Goal: Task Accomplishment & Management: Complete application form

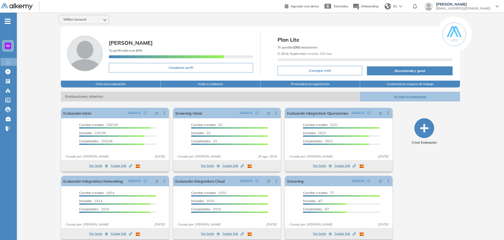
drag, startPoint x: 299, startPoint y: 47, endPoint x: 325, endPoint y: 47, distance: 26.1
click at [325, 47] on div "Te quedan 100 Evaluaciones El [DATE] tendrás 100 más" at bounding box center [365, 54] width 175 height 20
click at [329, 54] on span "El [DATE] tendrás 100 más" at bounding box center [305, 54] width 54 height 4
click at [80, 20] on span "Willinn General" at bounding box center [74, 19] width 23 height 4
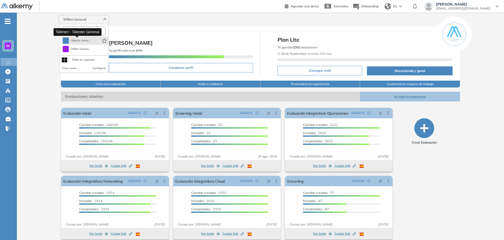
click at [81, 42] on span "Talenter Gener..." at bounding box center [81, 40] width 20 height 4
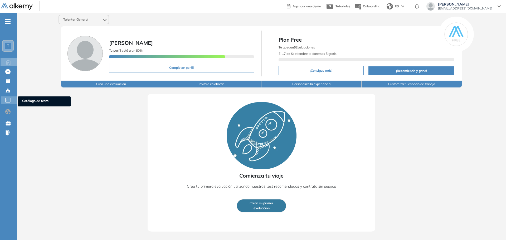
click at [8, 99] on icon at bounding box center [7, 100] width 5 height 5
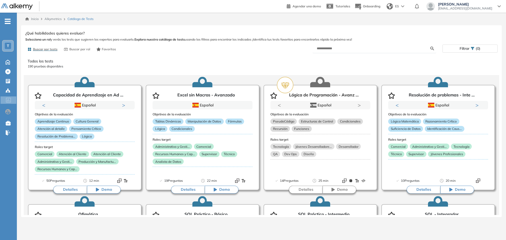
drag, startPoint x: 348, startPoint y: 59, endPoint x: 348, endPoint y: 52, distance: 6.6
click at [348, 59] on p "Todos los tests" at bounding box center [262, 62] width 468 height 6
click at [347, 51] on form at bounding box center [375, 48] width 124 height 9
click at [347, 49] on input "text" at bounding box center [374, 48] width 114 height 5
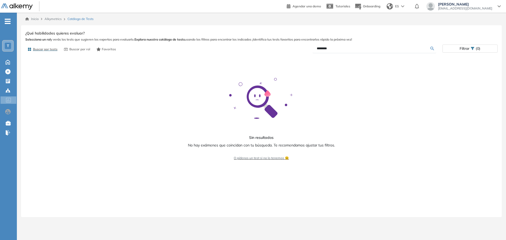
type input "********"
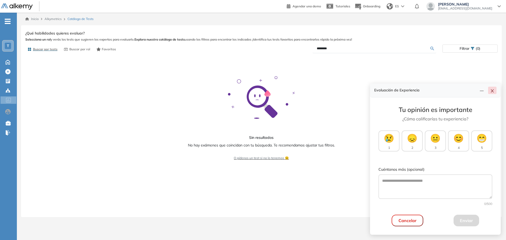
click at [491, 90] on icon "close" at bounding box center [492, 91] width 4 height 4
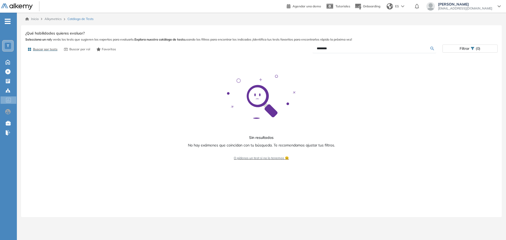
drag, startPoint x: 344, startPoint y: 47, endPoint x: 302, endPoint y: 49, distance: 41.4
click at [302, 49] on div "********" at bounding box center [351, 48] width 181 height 9
click at [66, 49] on icon "button" at bounding box center [66, 49] width 4 height 3
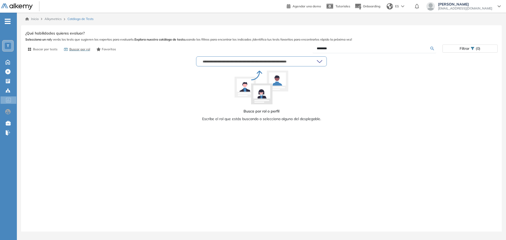
click at [242, 62] on input "text" at bounding box center [259, 61] width 116 height 4
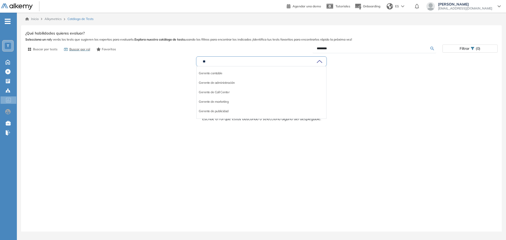
type input "*"
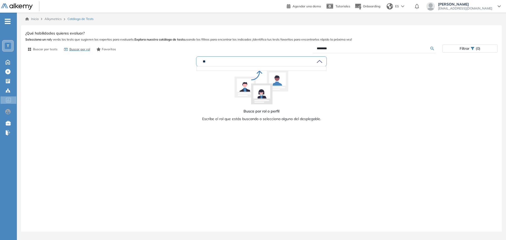
type input "*"
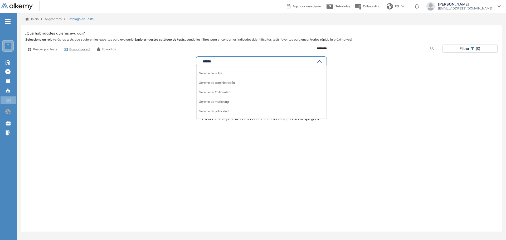
type input "*******"
click at [224, 81] on li "Gerente de administración" at bounding box center [217, 82] width 36 height 5
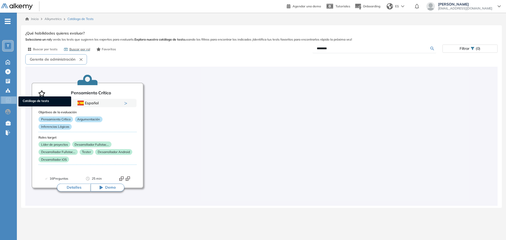
click at [10, 101] on icon at bounding box center [8, 100] width 5 height 5
drag, startPoint x: 338, startPoint y: 49, endPoint x: 232, endPoint y: 57, distance: 106.3
click at [230, 56] on div "Ver preguntas de muestra Demo Experiencia Starter Validado undefined minutos Pr…" at bounding box center [261, 118] width 472 height 176
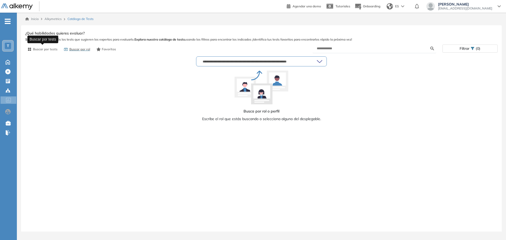
click at [52, 45] on button "Buscar por tests" at bounding box center [42, 49] width 34 height 9
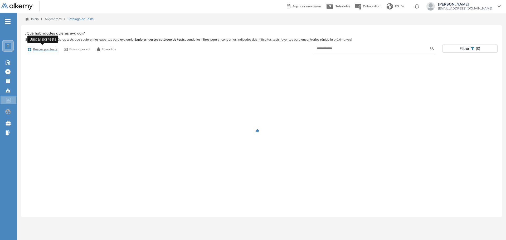
click at [52, 49] on span "Buscar por tests" at bounding box center [45, 49] width 25 height 5
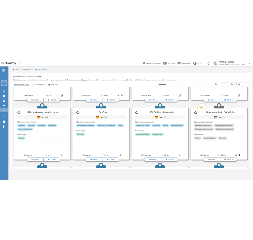
scroll to position [1087, 0]
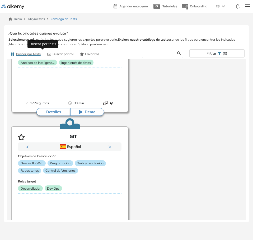
click at [162, 52] on input "text" at bounding box center [161, 53] width 31 height 5
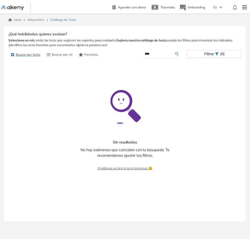
scroll to position [0, 0]
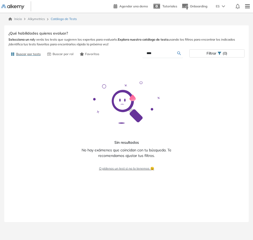
click at [166, 52] on input "****" at bounding box center [161, 53] width 31 height 5
type input "*"
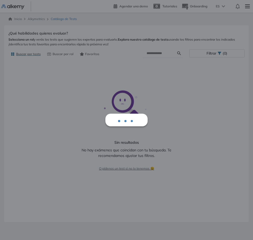
click at [37, 18] on div "Inicio Alkymetrics Catálogo de Tests Ver preguntas de muestra Demo Experiencia …" at bounding box center [126, 122] width 253 height 219
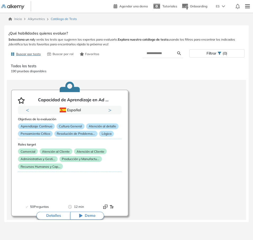
click at [20, 18] on link "Inicio" at bounding box center [14, 19] width 13 height 5
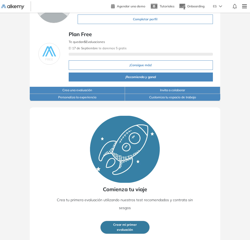
scroll to position [48, 0]
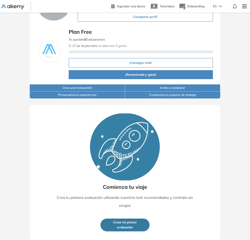
click at [117, 228] on button "Crear mi primer evaluación" at bounding box center [125, 224] width 50 height 13
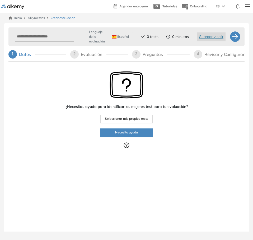
click at [136, 120] on span "Seleccionar mis propios tests" at bounding box center [126, 118] width 43 height 5
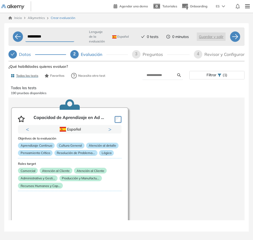
click at [35, 36] on input "**********" at bounding box center [49, 37] width 49 height 10
click at [42, 8] on header "Agendar una demo Tutoriales Onboarding ES [PERSON_NAME] [EMAIL_ADDRESS][DOMAIN_…" at bounding box center [126, 6] width 253 height 13
click at [21, 33] on div at bounding box center [18, 36] width 11 height 11
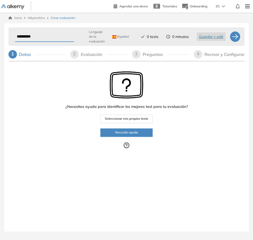
click at [14, 7] on img at bounding box center [12, 6] width 23 height 5
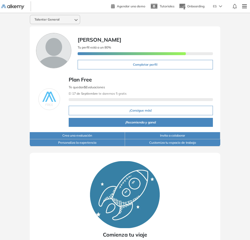
click at [64, 17] on div "Talenter General" at bounding box center [55, 19] width 50 height 8
click at [135, 25] on div "Talenter General T Talenter Gener... W Willinn Genera... Todos los espacios Cre…" at bounding box center [125, 150] width 250 height 275
click at [247, 6] on img at bounding box center [244, 6] width 9 height 11
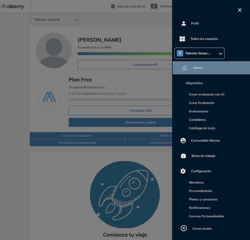
click at [36, 108] on div at bounding box center [125, 120] width 250 height 240
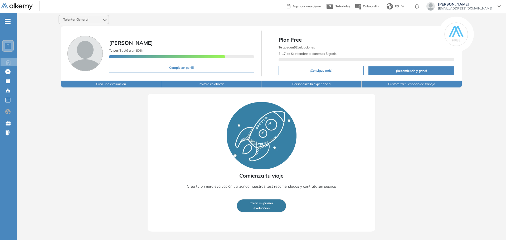
click at [8, 112] on div "Comunidad Alkemy Comunidad Alkemy" at bounding box center [9, 112] width 18 height 12
click at [10, 98] on icon at bounding box center [8, 100] width 5 height 5
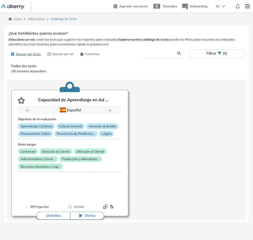
click at [152, 53] on input "text" at bounding box center [161, 53] width 31 height 5
paste input "**********"
type input "**********"
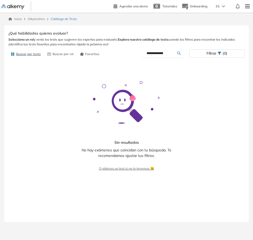
drag, startPoint x: 166, startPoint y: 54, endPoint x: 124, endPoint y: 50, distance: 42.1
click at [123, 52] on div "**********" at bounding box center [126, 54] width 236 height 10
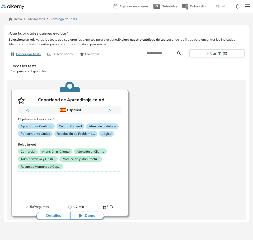
click at [14, 19] on link "Inicio" at bounding box center [14, 19] width 13 height 5
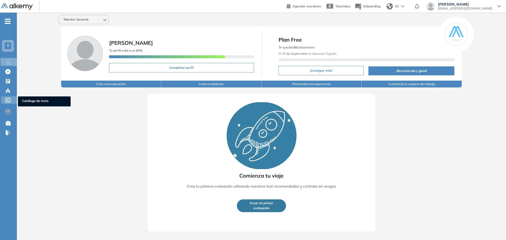
click at [32, 97] on ul "Catálogo de tests" at bounding box center [44, 101] width 53 height 10
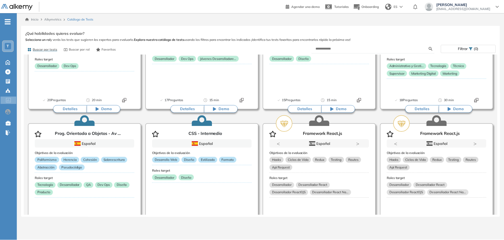
scroll to position [293, 0]
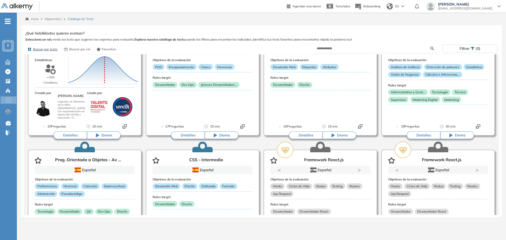
click at [5, 46] on div "T" at bounding box center [8, 46] width 6 height 6
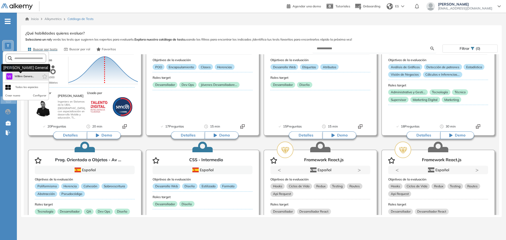
click at [16, 74] on button "W Willinn Genera..." at bounding box center [20, 76] width 28 height 6
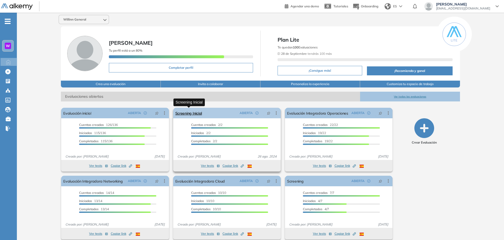
click at [200, 114] on link "Screening Inicial" at bounding box center [188, 113] width 27 height 11
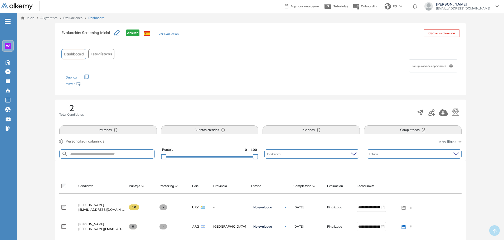
click at [169, 35] on button "Ver evaluación" at bounding box center [168, 35] width 20 height 6
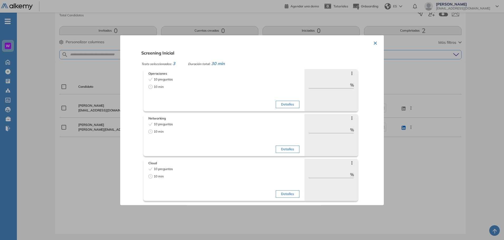
scroll to position [100, 0]
click at [368, 39] on div "× Screening Inicial Tests seleccionados: 3 Duración total: 30 min Operaciones 1…" at bounding box center [252, 120] width 264 height 170
click at [373, 43] on button "×" at bounding box center [375, 42] width 4 height 10
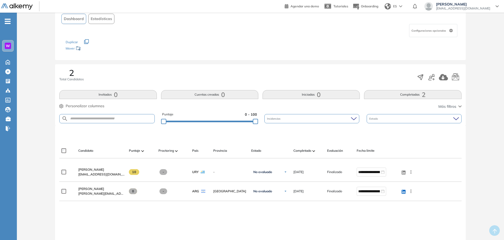
scroll to position [0, 0]
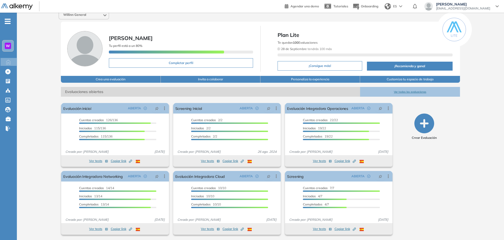
scroll to position [6, 0]
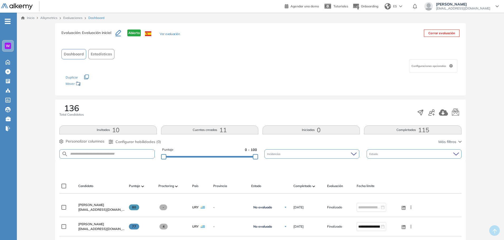
click at [168, 35] on button "Ver evaluación" at bounding box center [170, 35] width 20 height 6
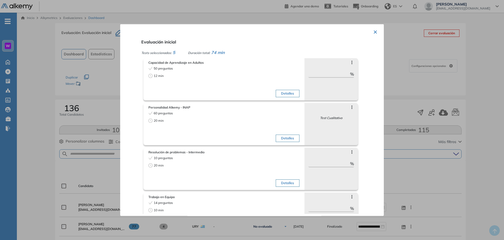
click at [178, 64] on span "Capacidad de Aprendizaje en Adultos" at bounding box center [223, 62] width 151 height 5
click at [277, 93] on button "Detalles" at bounding box center [287, 93] width 23 height 7
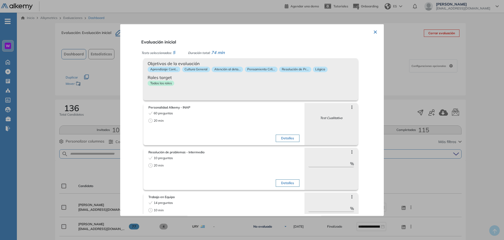
click at [166, 63] on span "Objetivos de la evaluación" at bounding box center [251, 63] width 206 height 6
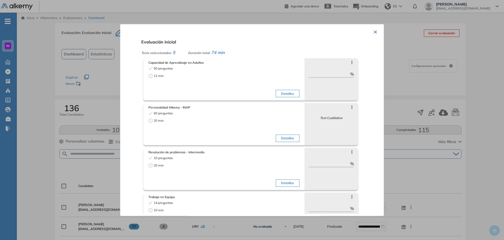
click at [280, 94] on button "Detalles" at bounding box center [287, 93] width 23 height 7
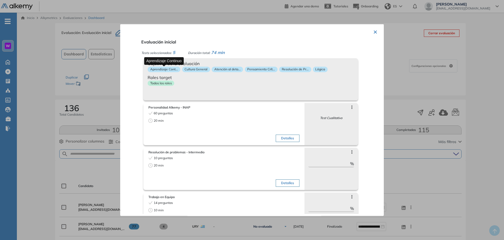
click at [171, 70] on p "Aprendizaje Cont..." at bounding box center [164, 69] width 33 height 6
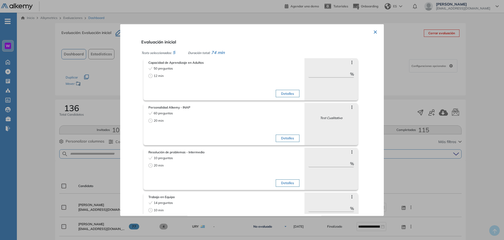
click at [350, 61] on icon at bounding box center [352, 62] width 4 height 4
click at [218, 72] on div "50 preguntas 12 min" at bounding box center [185, 82] width 74 height 33
click at [277, 92] on button "Detalles" at bounding box center [287, 93] width 23 height 7
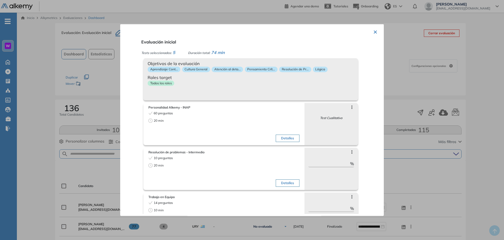
click at [158, 81] on p "Todos los roles" at bounding box center [161, 83] width 27 height 6
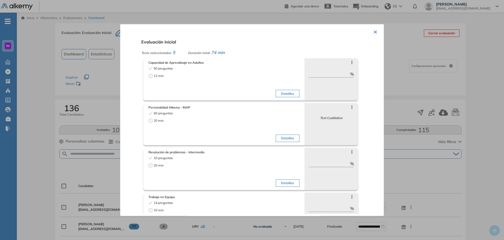
click at [211, 89] on div "50 preguntas 12 min" at bounding box center [185, 82] width 74 height 33
click at [296, 96] on button "Detalles" at bounding box center [287, 93] width 23 height 7
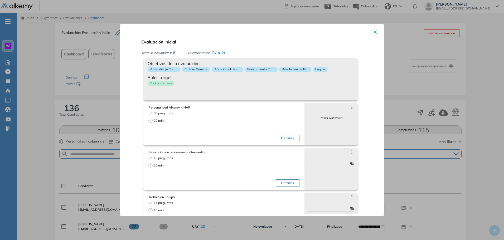
click at [289, 95] on div "Objetivos de la evaluación Aprendizaje Cont... Cultura General Atención al deta…" at bounding box center [250, 79] width 215 height 42
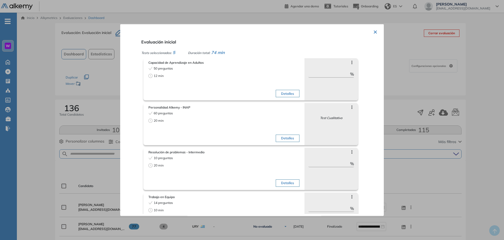
click at [289, 94] on button "Detalles" at bounding box center [287, 93] width 23 height 7
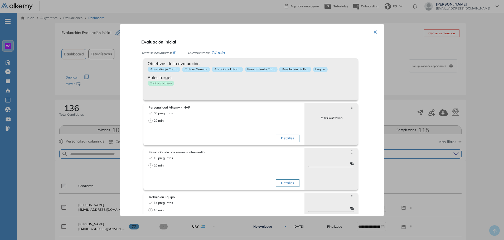
click at [295, 83] on div "Todos los roles" at bounding box center [251, 84] width 206 height 8
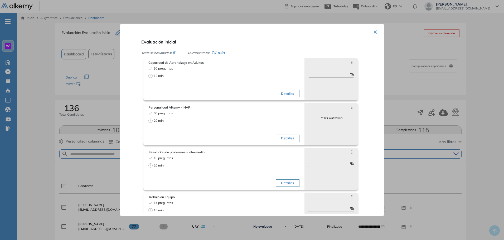
click at [375, 28] on button "×" at bounding box center [375, 31] width 4 height 10
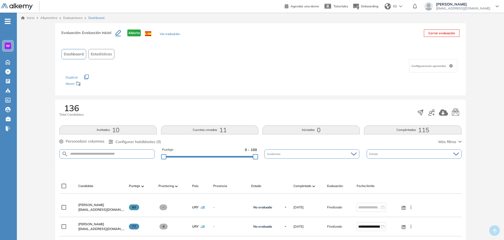
click at [193, 124] on div "136 Total Candidatos Invitados 10 Cuentas creadas 11 Iniciadas 0 Completadas 11…" at bounding box center [260, 130] width 410 height 61
click at [193, 130] on button "Cuentas creadas 11" at bounding box center [209, 129] width 97 height 9
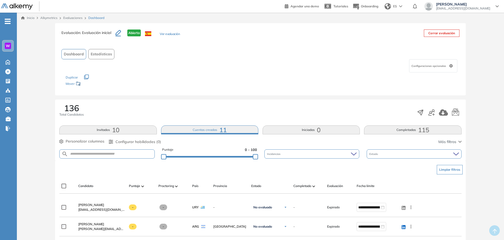
click at [127, 125] on div "136 Total Candidatos Invitados 10 Cuentas creadas 11 Iniciadas 0 Completadas 11…" at bounding box center [260, 130] width 410 height 61
click at [129, 128] on button "Invitados 10" at bounding box center [107, 129] width 97 height 9
click at [81, 17] on link "Evaluaciones" at bounding box center [72, 18] width 19 height 4
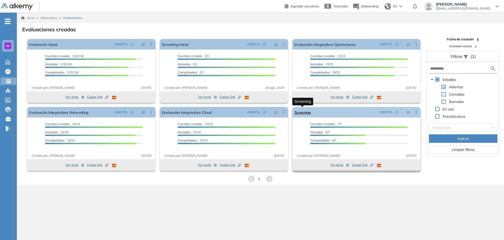
click at [302, 114] on link "Screening" at bounding box center [302, 112] width 17 height 11
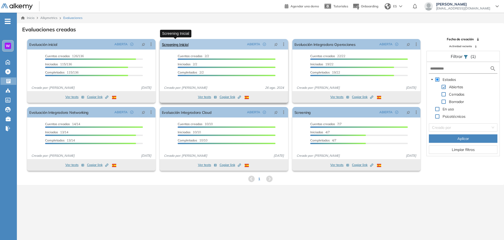
click at [177, 44] on link "Screening Inicial" at bounding box center [175, 44] width 27 height 11
click at [138, 190] on div "Inicio Alkymetrics Evaluaciones Evaluaciones creadas El proctoring será activad…" at bounding box center [260, 133] width 487 height 240
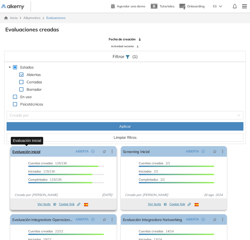
click at [27, 151] on link "Evaluación inicial" at bounding box center [26, 151] width 28 height 11
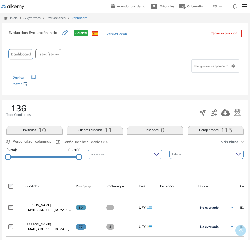
click at [121, 33] on button "Ver evaluación" at bounding box center [117, 35] width 20 height 6
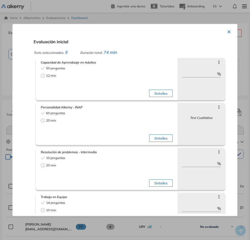
click at [80, 106] on span "Personalidad Alkemy - INAP" at bounding box center [107, 107] width 132 height 5
click at [154, 139] on button "Detalles" at bounding box center [160, 137] width 23 height 7
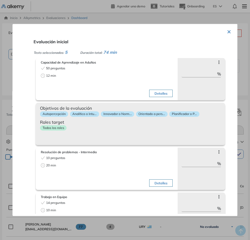
click at [154, 131] on div "Todos los roles" at bounding box center [130, 129] width 181 height 8
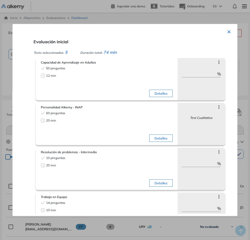
click at [227, 32] on button "×" at bounding box center [229, 31] width 4 height 10
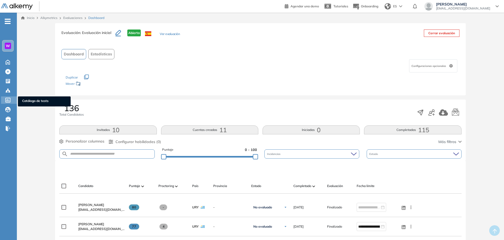
click at [32, 100] on span "Catálogo de tests" at bounding box center [44, 102] width 44 height 6
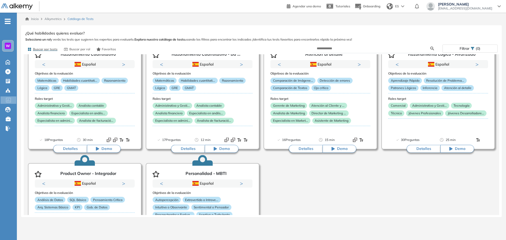
scroll to position [794, 0]
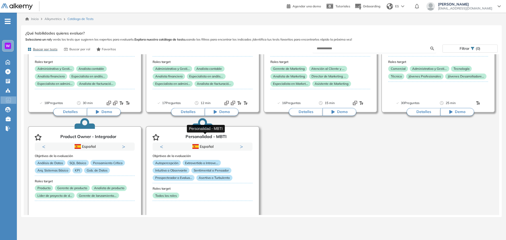
click at [205, 137] on p "Personalidad - MBTI" at bounding box center [206, 137] width 41 height 6
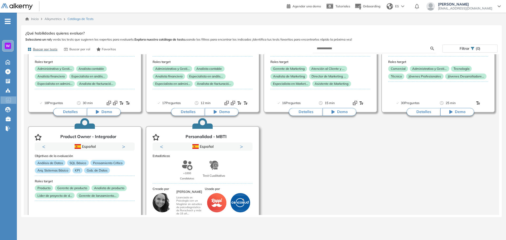
click at [189, 173] on p "+1000" at bounding box center [187, 173] width 8 height 5
click at [220, 135] on p "Personalidad - MBTI" at bounding box center [206, 137] width 41 height 6
click at [203, 125] on circle at bounding box center [202, 122] width 5 height 5
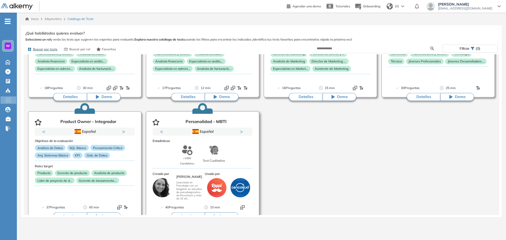
scroll to position [823, 0]
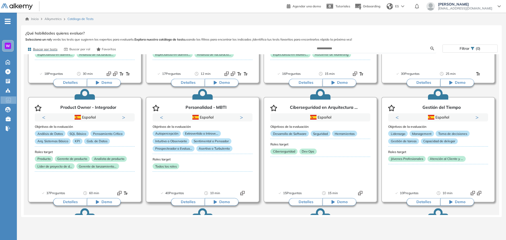
click at [186, 198] on button "Detalles" at bounding box center [188, 202] width 34 height 8
click at [186, 201] on div "Ver preguntas de muestra Demo Experiencia Starter Validado undefined minutos Pr…" at bounding box center [261, 123] width 472 height 186
click at [183, 203] on button "Detalles" at bounding box center [188, 202] width 34 height 8
click at [183, 202] on div "Personalidad - MBTI Integrador Reporte Ver preguntas de muestra Demo Experienci…" at bounding box center [261, 123] width 472 height 186
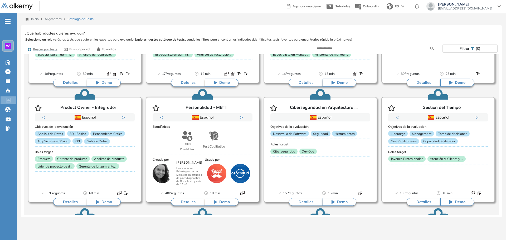
click at [187, 170] on div "Objetivos de la evaluación Autopercepción Extrovertido o Introve... Intuitivo o…" at bounding box center [203, 156] width 100 height 69
click at [187, 170] on p "Licenciada en Psicología con un Magíster en estudios de psicodiagnóstico de Ror…" at bounding box center [189, 176] width 26 height 19
click at [189, 203] on button "Detalles" at bounding box center [188, 202] width 34 height 8
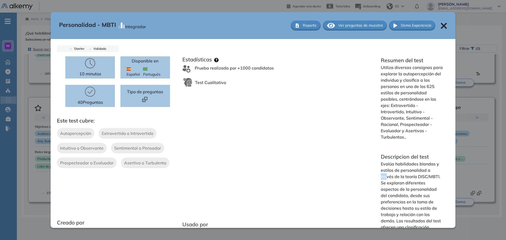
drag, startPoint x: 384, startPoint y: 177, endPoint x: 344, endPoint y: 170, distance: 40.5
click at [355, 172] on div "10 minutos 40 Preguntas Disponible en Español Portugués Tipo de preguntas Este …" at bounding box center [253, 176] width 392 height 241
click at [228, 121] on div "Estadísticas Prueba realizada por +1000 candidatos Test Cualitativo Usado por" at bounding box center [276, 158] width 196 height 205
click at [441, 25] on icon at bounding box center [444, 26] width 6 height 6
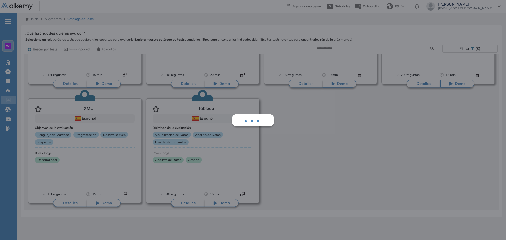
scroll to position [2613, 0]
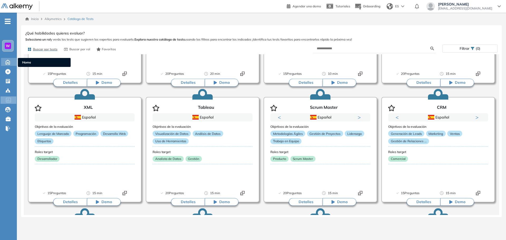
click at [10, 60] on icon at bounding box center [7, 62] width 9 height 6
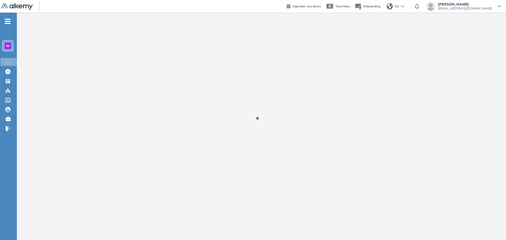
click at [9, 44] on span "W" at bounding box center [8, 46] width 4 height 4
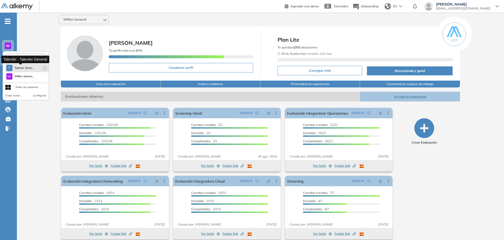
click at [18, 66] on span "Talenter Gener..." at bounding box center [24, 68] width 20 height 4
